Goal: Contribute content

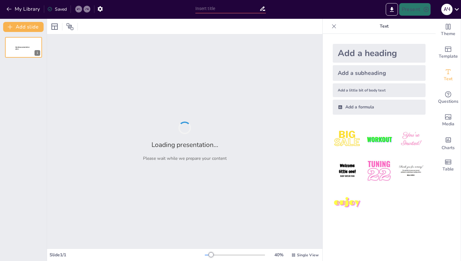
type input "Отчаянные домохозяйки: массовые коммуникации"
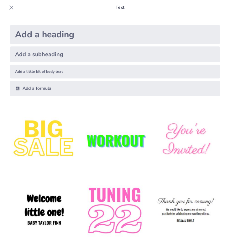
click at [14, 8] on icon at bounding box center [11, 7] width 6 height 6
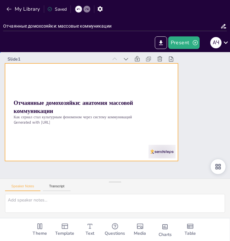
click at [108, 132] on div at bounding box center [96, 100] width 198 height 171
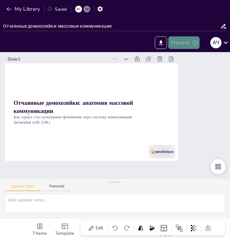
click at [182, 42] on button "Present" at bounding box center [183, 42] width 31 height 13
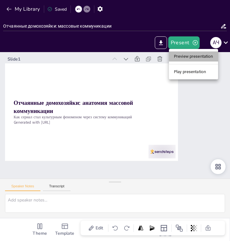
click at [184, 54] on li "Preview presentation" at bounding box center [193, 56] width 49 height 10
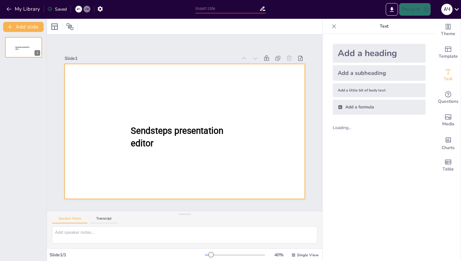
type input "Отчаянные домохозяйки: массовые коммуникации"
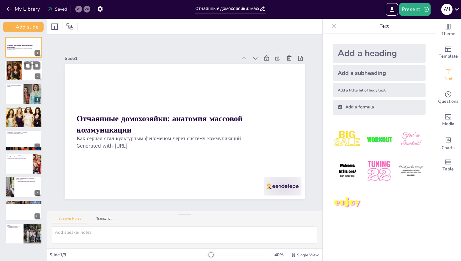
click at [37, 71] on div at bounding box center [24, 70] width 38 height 21
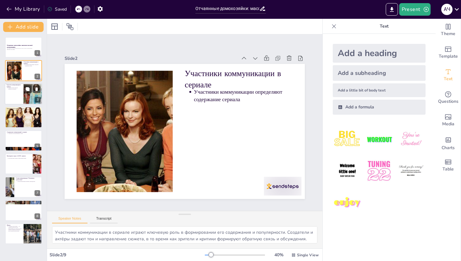
click at [26, 95] on div at bounding box center [33, 93] width 38 height 21
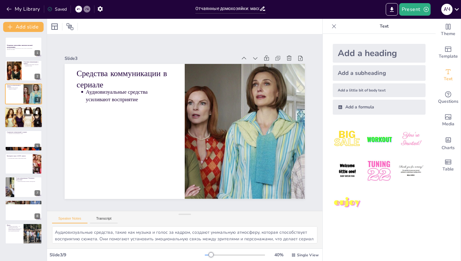
click at [31, 119] on div at bounding box center [24, 117] width 38 height 27
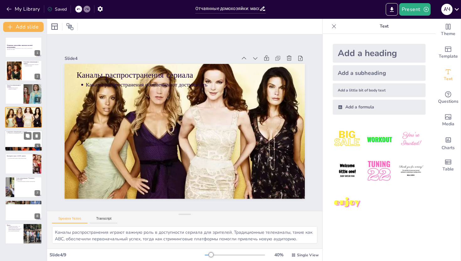
click at [30, 143] on div at bounding box center [24, 140] width 38 height 21
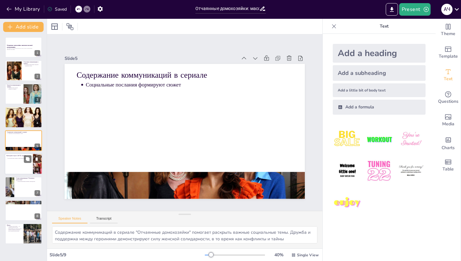
click at [32, 160] on div at bounding box center [32, 159] width 17 height 8
type textarea "Культурные коды, представленные в сериале, помогают понять контекст, в котором …"
